Goal: Navigation & Orientation: Find specific page/section

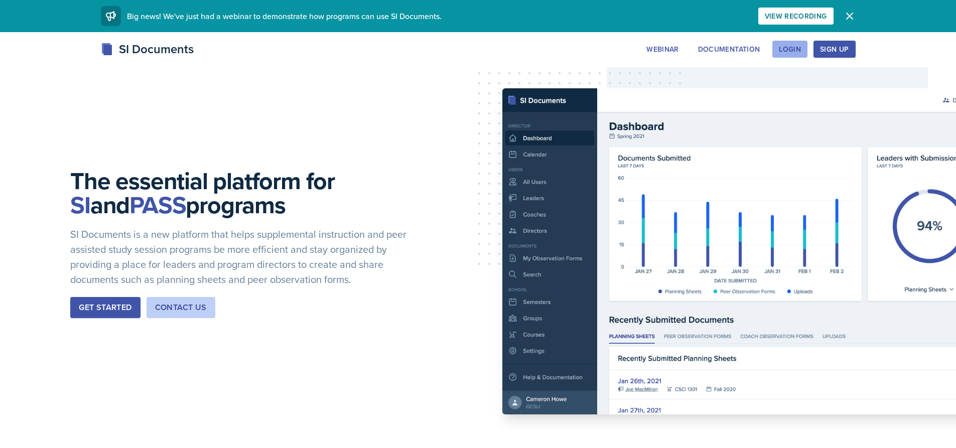
click at [787, 47] on div "Login" at bounding box center [790, 49] width 22 height 8
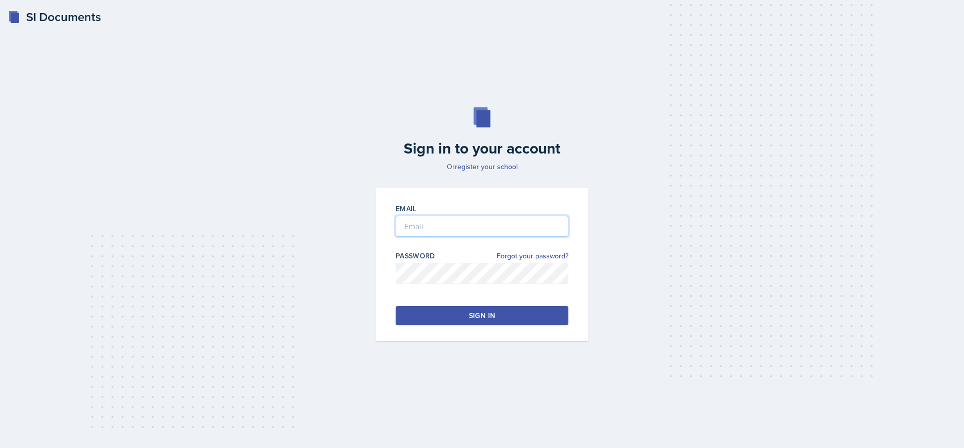
type input "[EMAIL_ADDRESS][DOMAIN_NAME]"
click at [501, 307] on button "Sign in" at bounding box center [482, 315] width 173 height 19
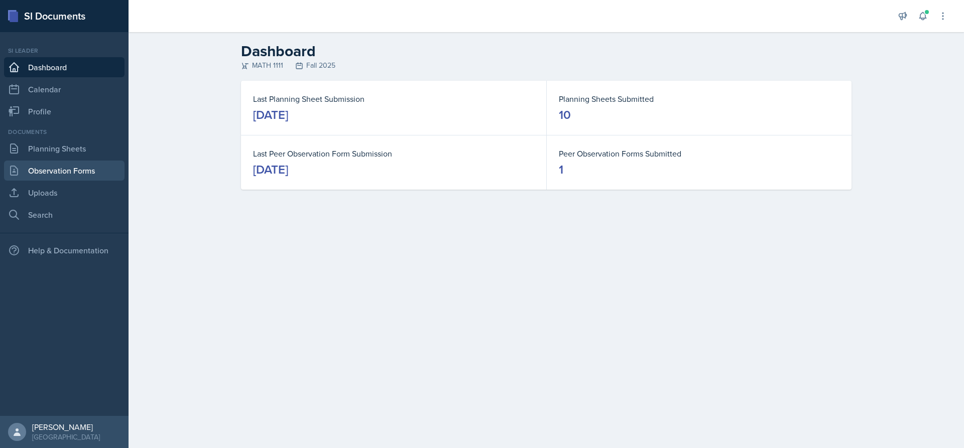
click at [70, 164] on link "Observation Forms" at bounding box center [64, 171] width 120 height 20
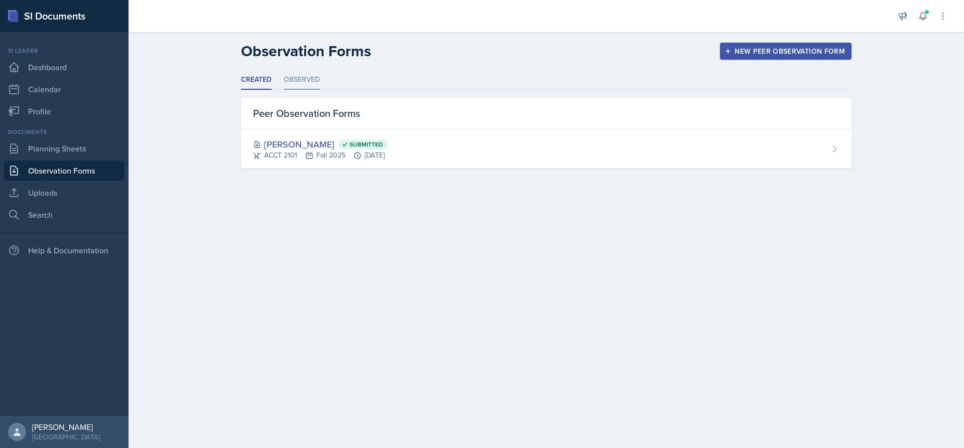
click at [295, 78] on li "Observed" at bounding box center [302, 80] width 36 height 20
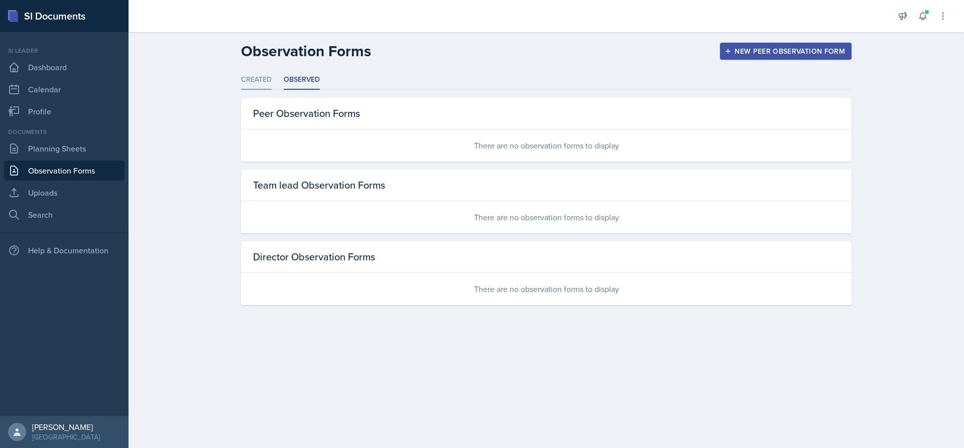
click at [270, 77] on li "Created" at bounding box center [256, 80] width 31 height 20
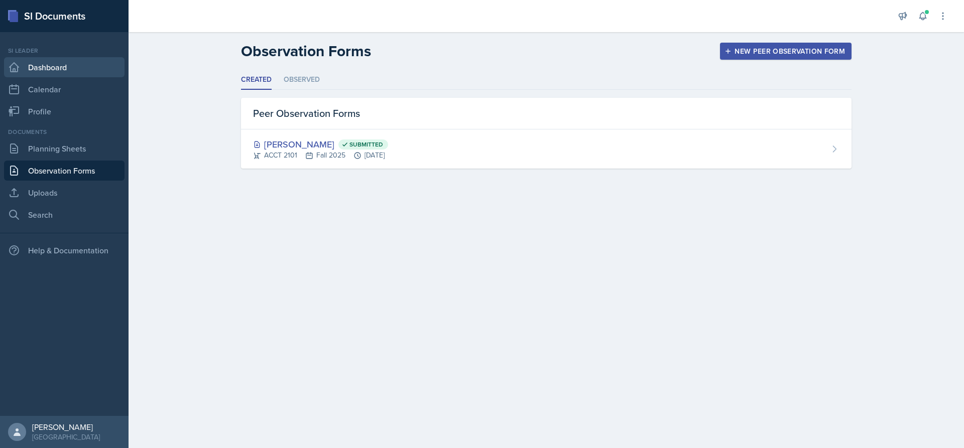
click at [58, 73] on link "Dashboard" at bounding box center [64, 67] width 120 height 20
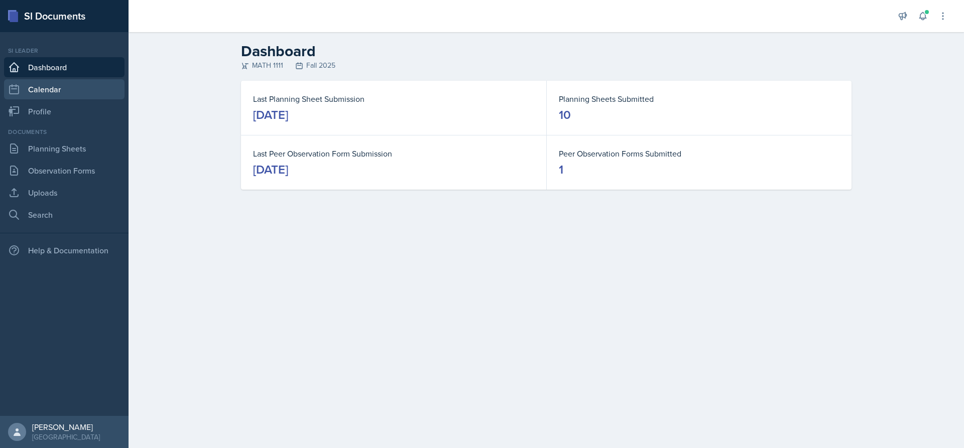
click at [34, 88] on link "Calendar" at bounding box center [64, 89] width 120 height 20
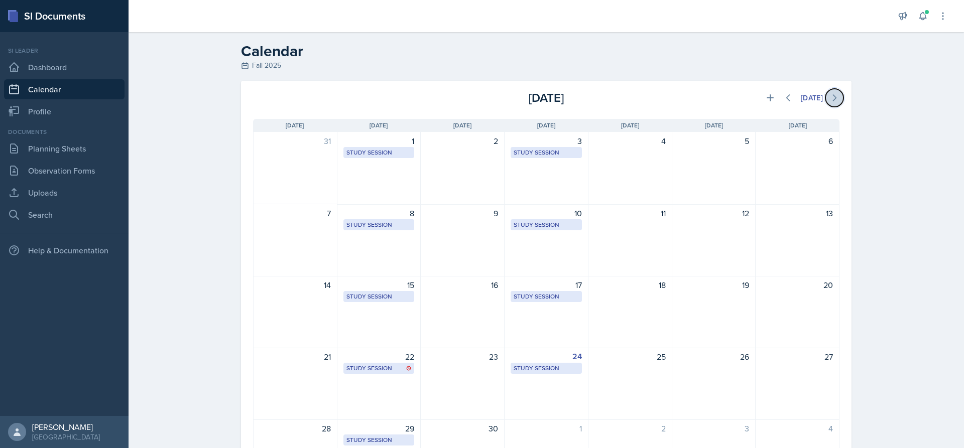
click at [833, 101] on icon at bounding box center [834, 98] width 10 height 10
click at [783, 102] on icon at bounding box center [788, 98] width 10 height 10
click at [74, 106] on link "Profile" at bounding box center [64, 111] width 120 height 20
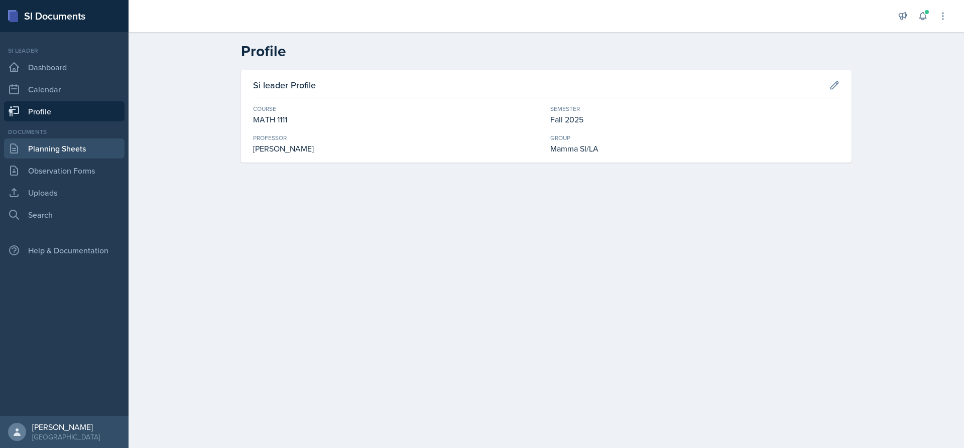
click at [70, 149] on link "Planning Sheets" at bounding box center [64, 149] width 120 height 20
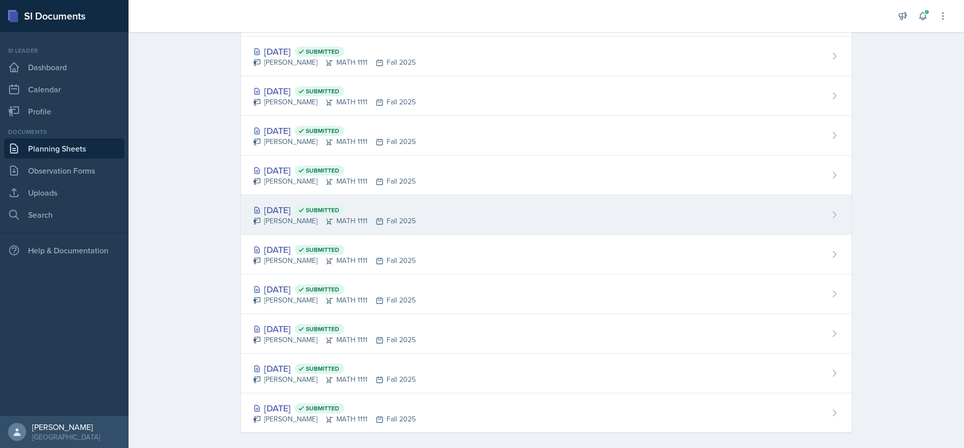
scroll to position [74, 0]
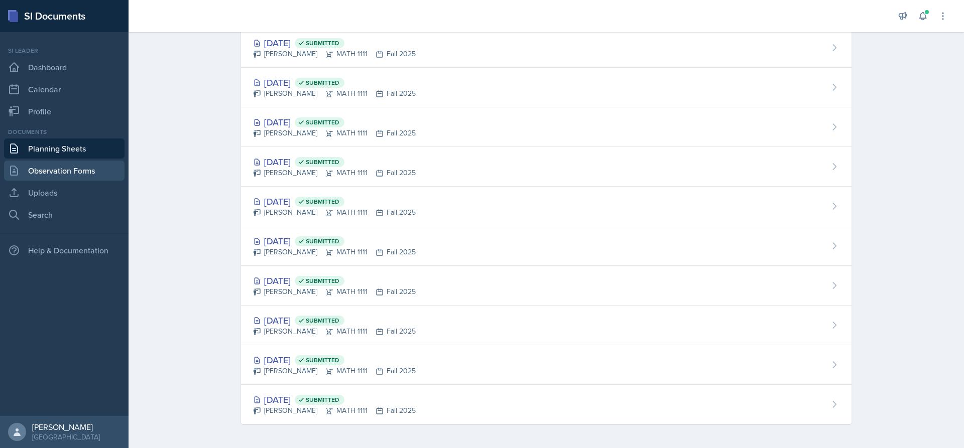
click at [61, 172] on link "Observation Forms" at bounding box center [64, 171] width 120 height 20
